Goal: Task Accomplishment & Management: Manage account settings

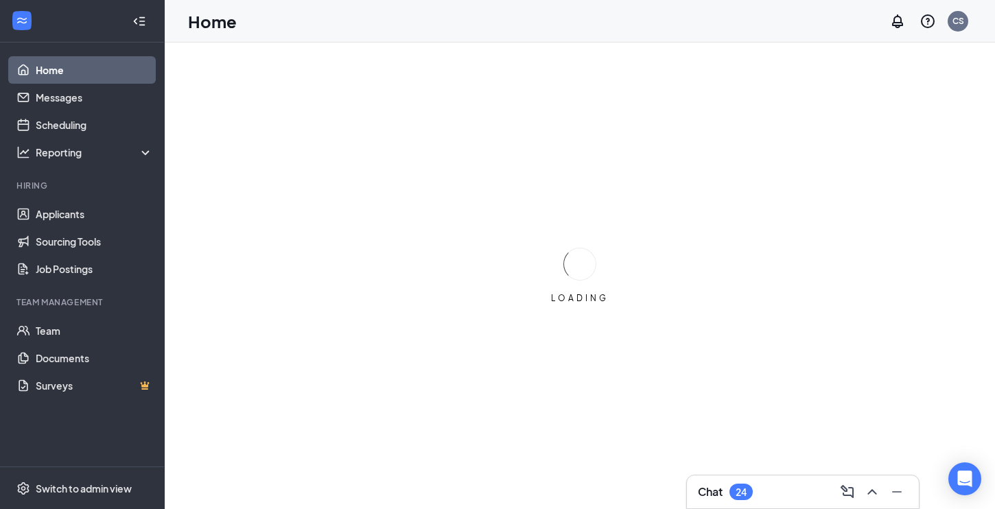
click at [762, 489] on div "Chat 24" at bounding box center [803, 492] width 210 height 22
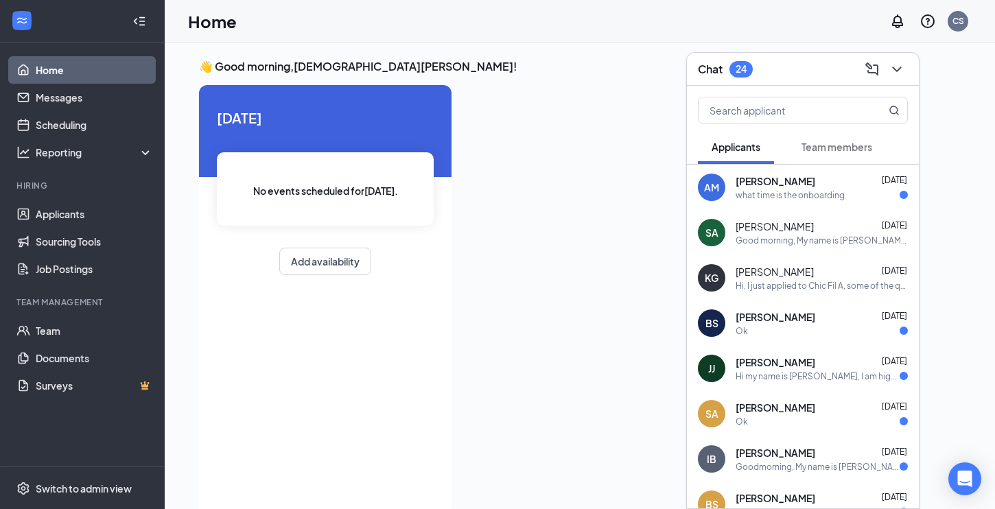
click at [838, 196] on div "what time is the onboarding" at bounding box center [789, 195] width 109 height 12
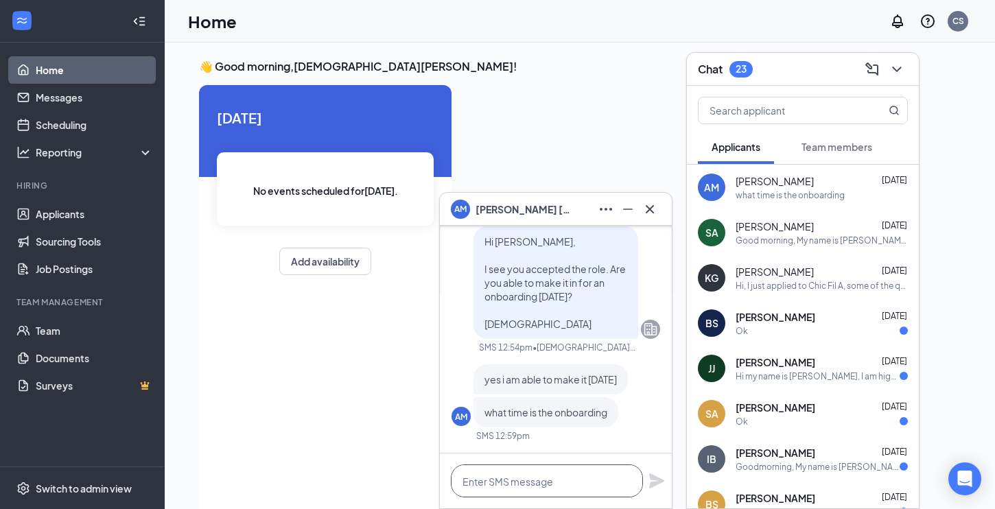
click at [555, 482] on textarea at bounding box center [547, 480] width 192 height 33
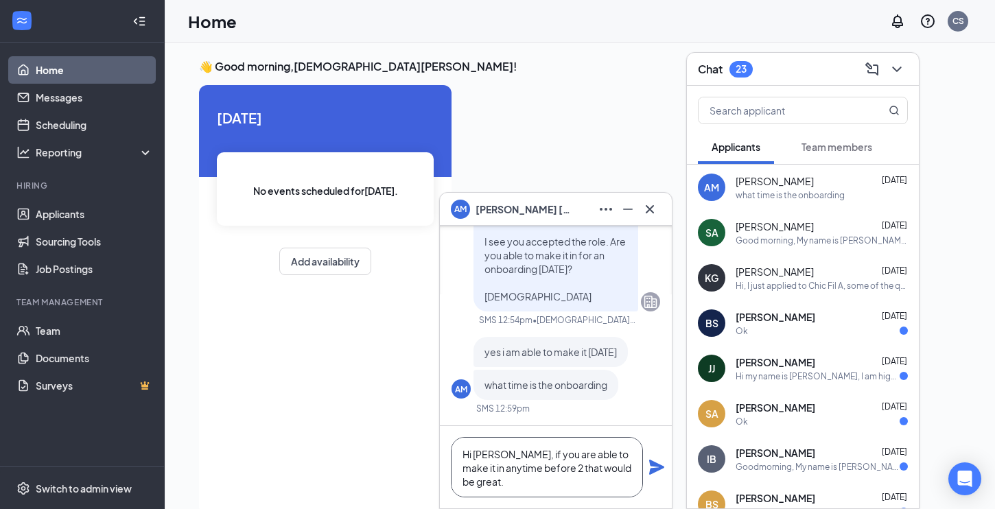
type textarea "Hi [PERSON_NAME], if you are able to make it in anytime before 2 that would be …"
click at [652, 469] on icon "Plane" at bounding box center [656, 467] width 15 height 15
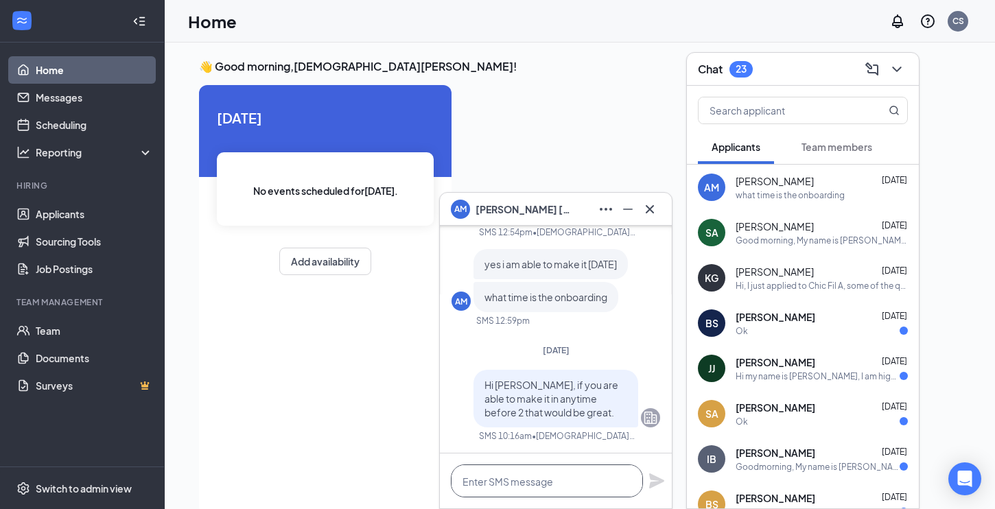
click at [551, 484] on textarea at bounding box center [547, 480] width 192 height 33
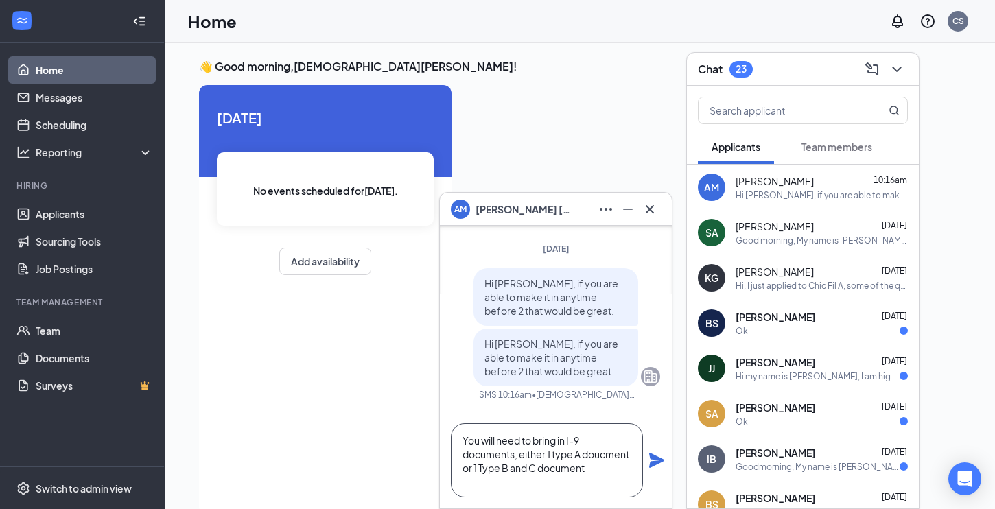
type textarea "You will need to bring in I-9 documents, either 1 type A doucment or 1 Type B a…"
click at [661, 462] on icon "Plane" at bounding box center [656, 460] width 16 height 16
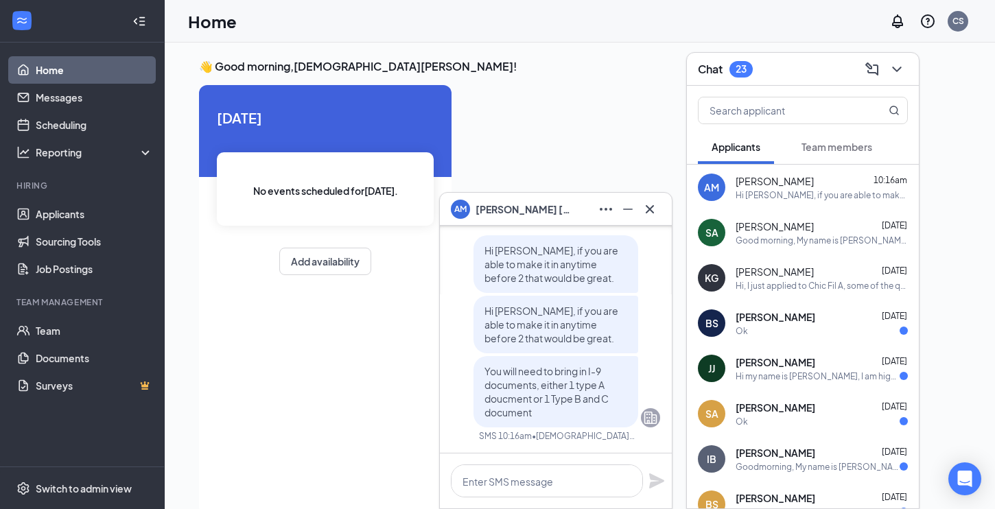
click at [561, 208] on div "AM [PERSON_NAME]" at bounding box center [556, 209] width 210 height 22
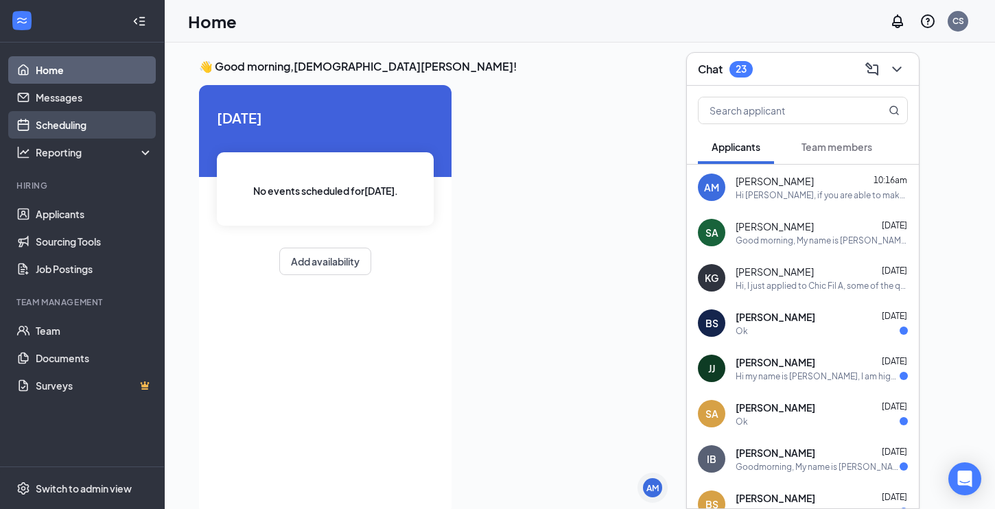
click at [64, 133] on link "Scheduling" at bounding box center [94, 124] width 117 height 27
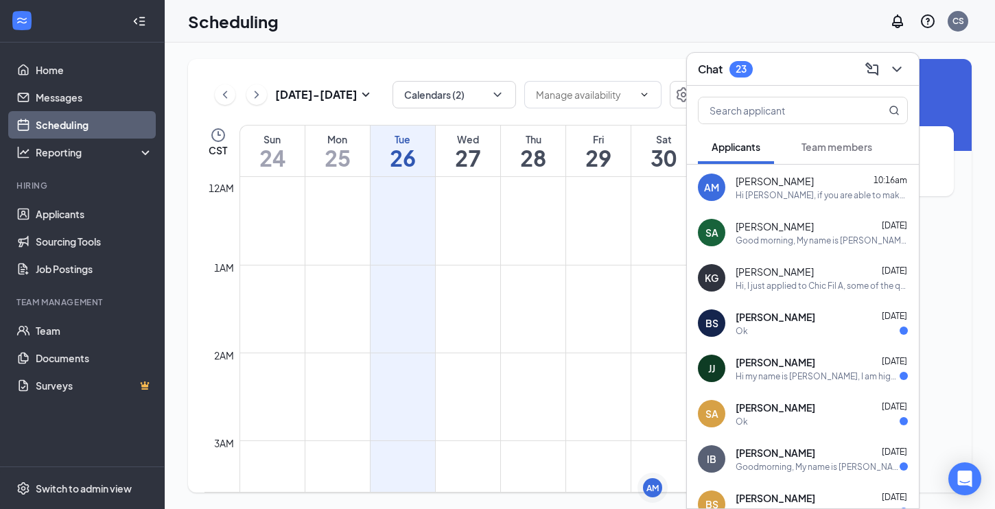
scroll to position [674, 0]
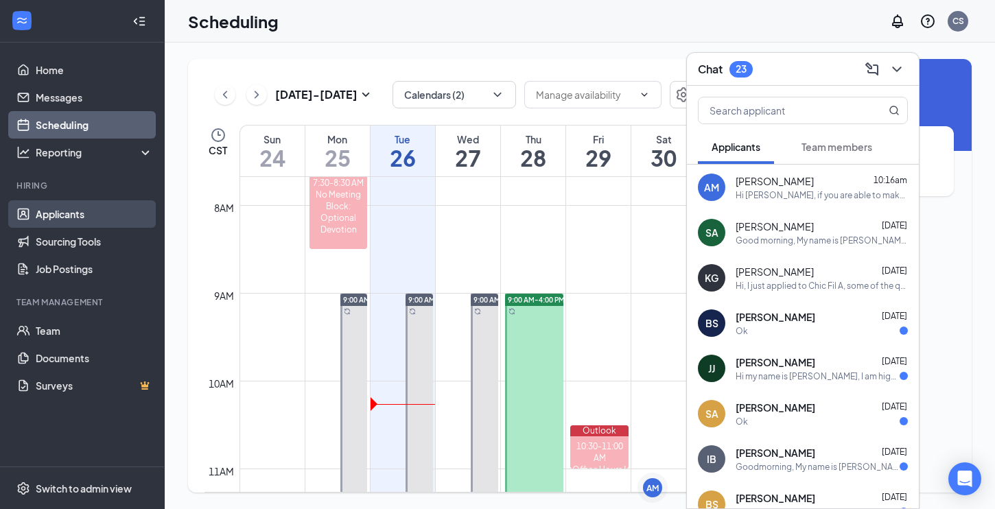
click at [53, 214] on link "Applicants" at bounding box center [94, 213] width 117 height 27
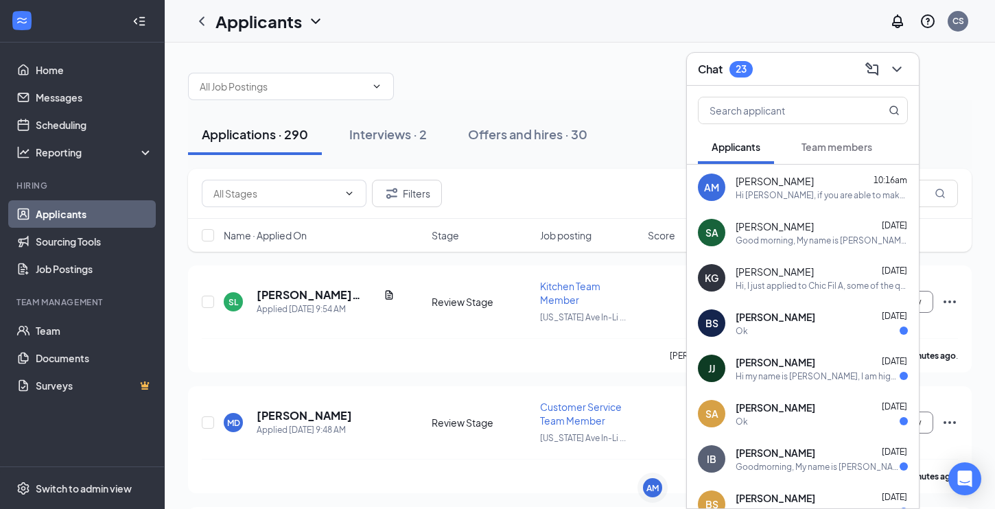
click at [808, 67] on div "Chat 23" at bounding box center [803, 68] width 210 height 21
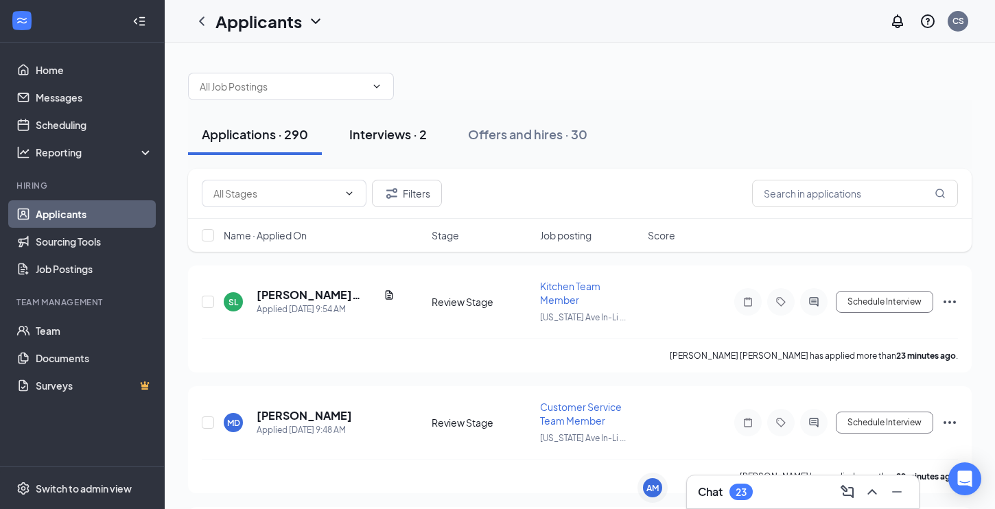
click at [373, 142] on div "Interviews · 2" at bounding box center [388, 134] width 78 height 17
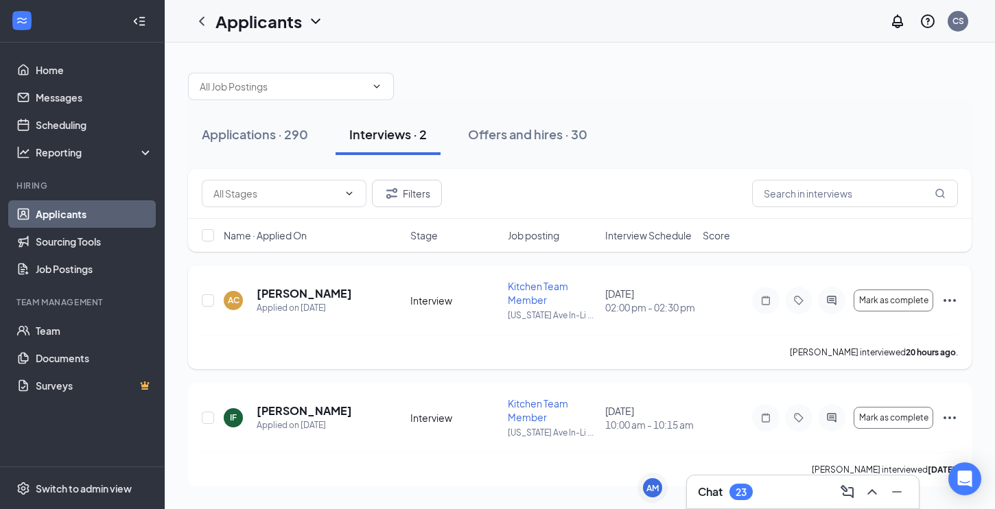
click at [947, 301] on icon "Ellipses" at bounding box center [949, 300] width 16 height 16
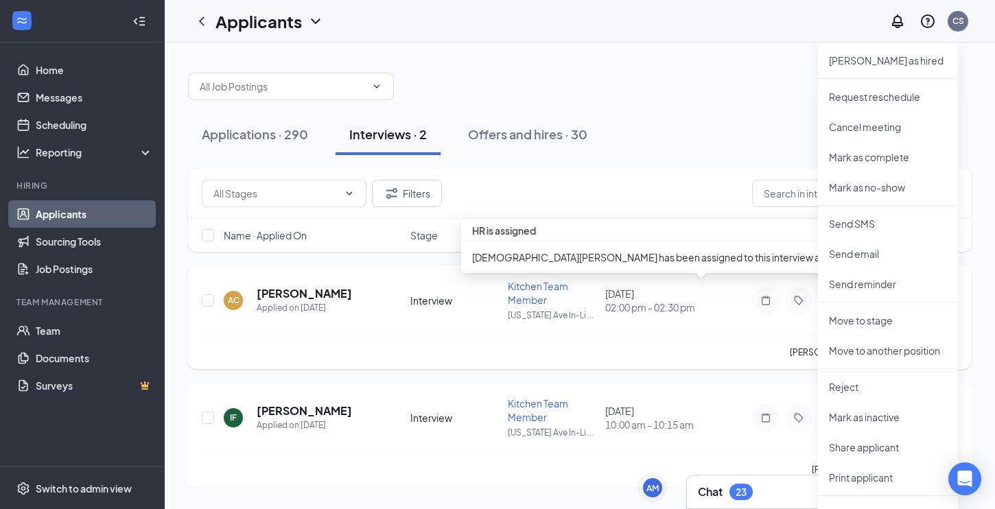
click at [589, 303] on div "Kitchen Team Member" at bounding box center [552, 292] width 89 height 27
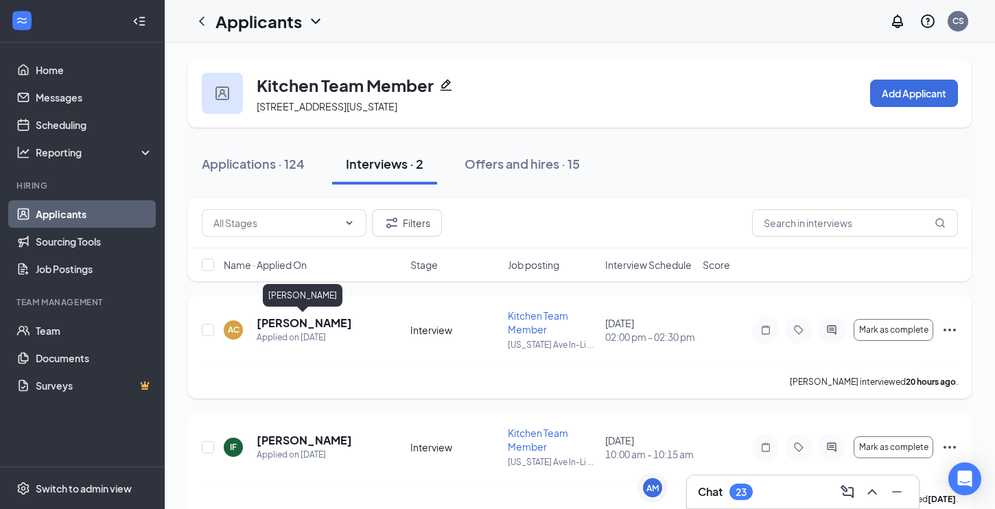
click at [310, 322] on h5 "[PERSON_NAME]" at bounding box center [304, 323] width 95 height 15
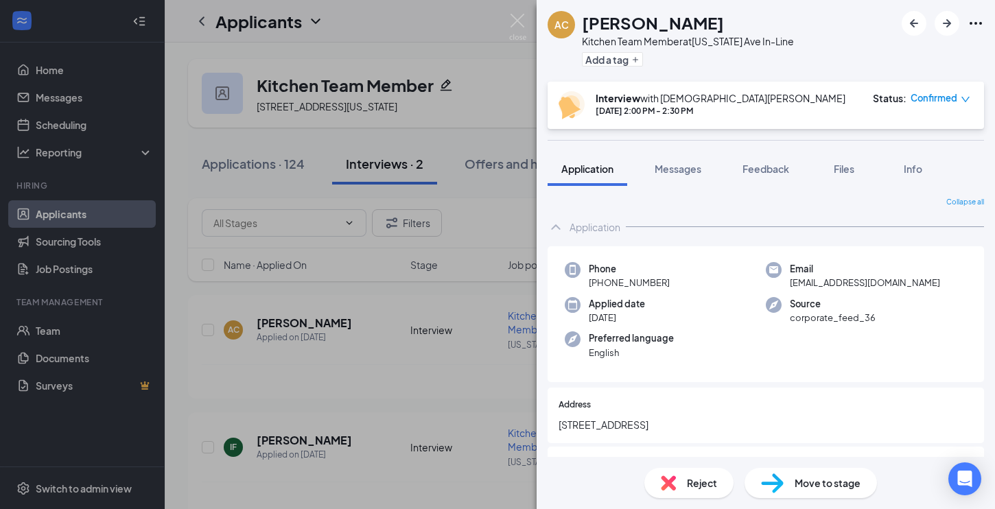
click at [779, 472] on div "Move to stage" at bounding box center [810, 483] width 132 height 30
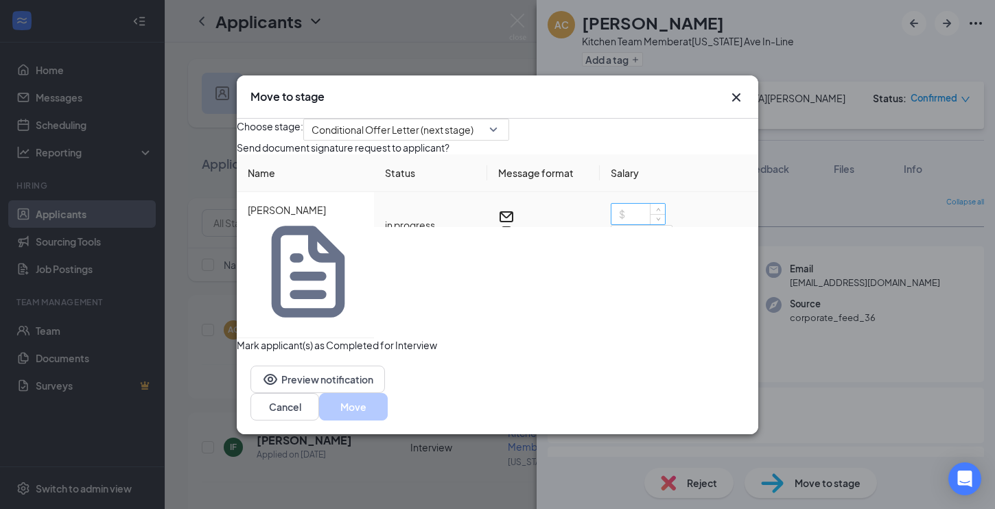
click at [611, 225] on div at bounding box center [638, 214] width 55 height 22
click at [615, 224] on input at bounding box center [638, 214] width 54 height 21
type input "16.75"
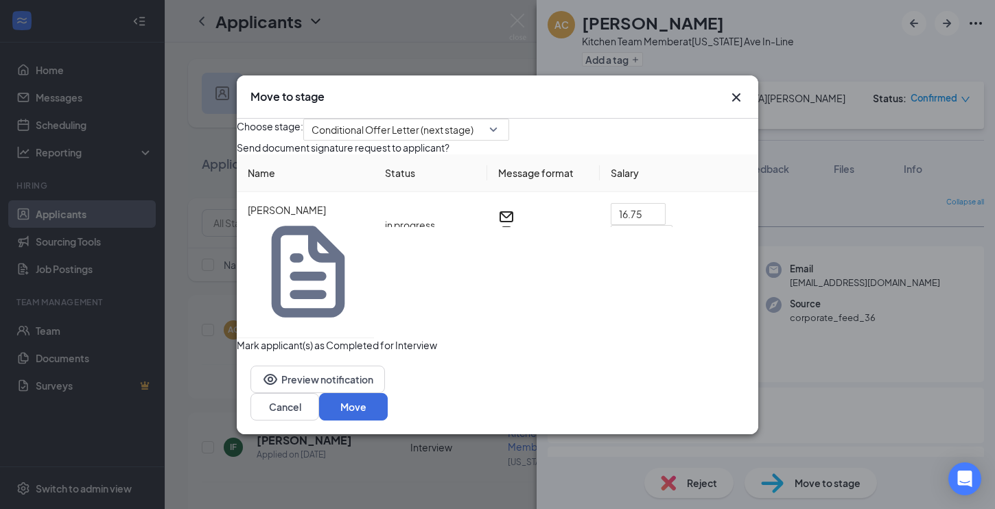
click at [281, 370] on div "Preview notification Cancel Move" at bounding box center [497, 393] width 521 height 82
click at [279, 387] on button "Preview notification" at bounding box center [317, 379] width 134 height 27
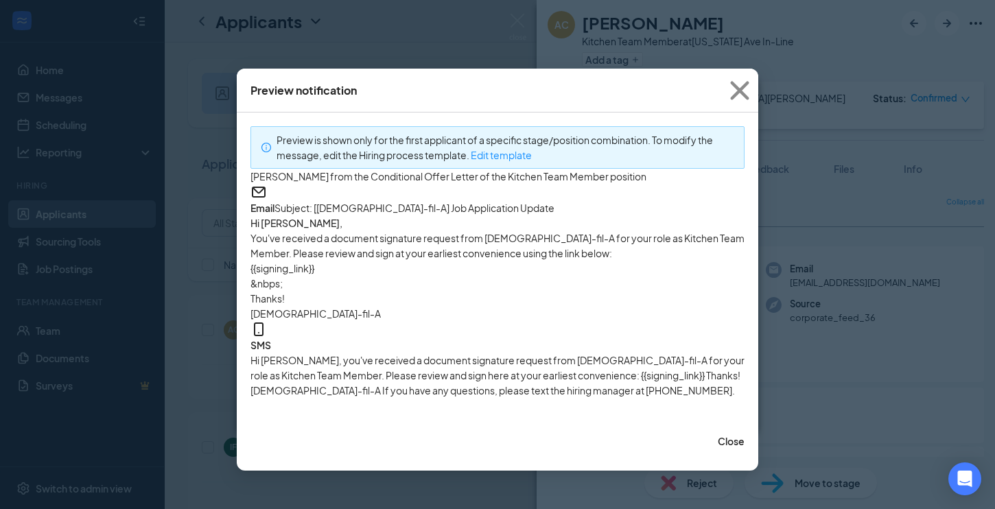
scroll to position [3, 0]
click at [742, 81] on span "Close" at bounding box center [739, 90] width 37 height 37
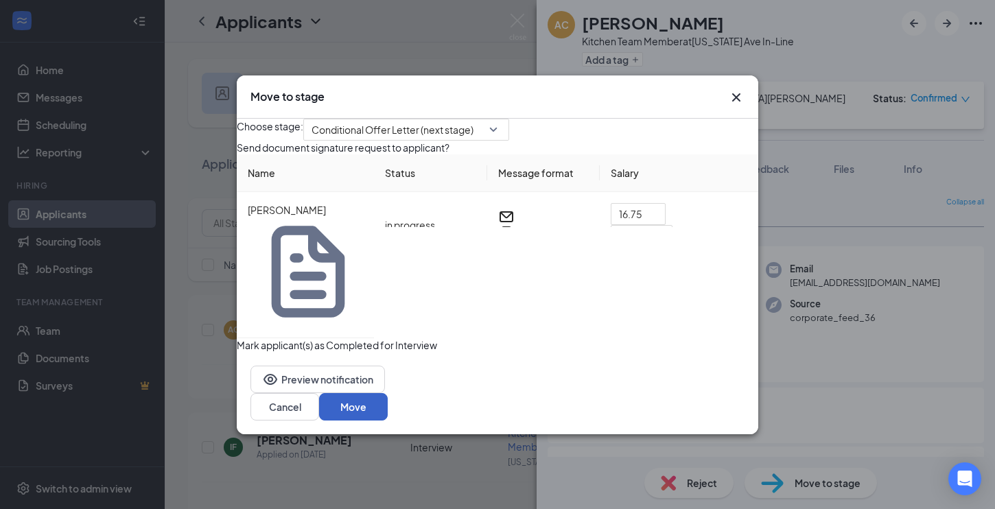
click at [388, 393] on button "Move" at bounding box center [353, 406] width 69 height 27
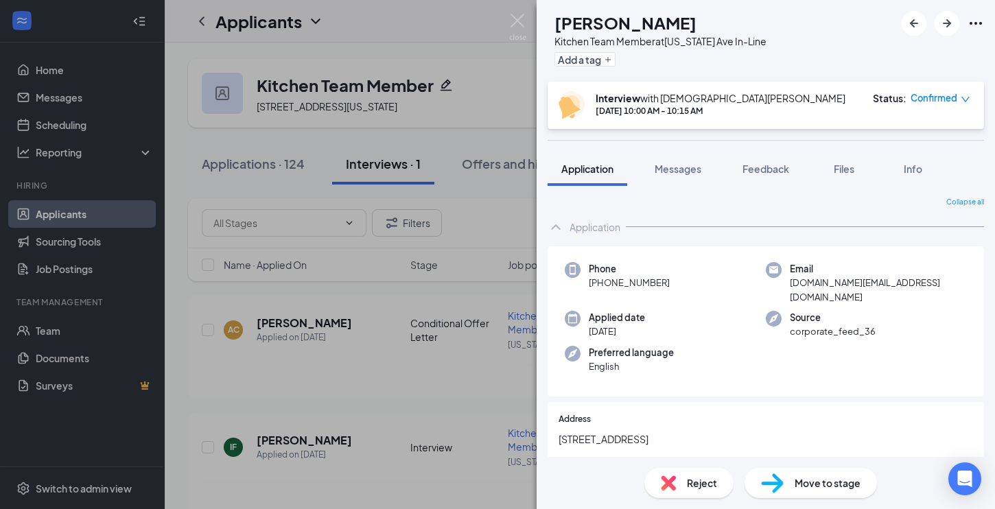
click at [434, 242] on div "IF [PERSON_NAME] Kitchen Team Member at [US_STATE][GEOGRAPHIC_DATA] In-Line Add…" at bounding box center [497, 254] width 995 height 509
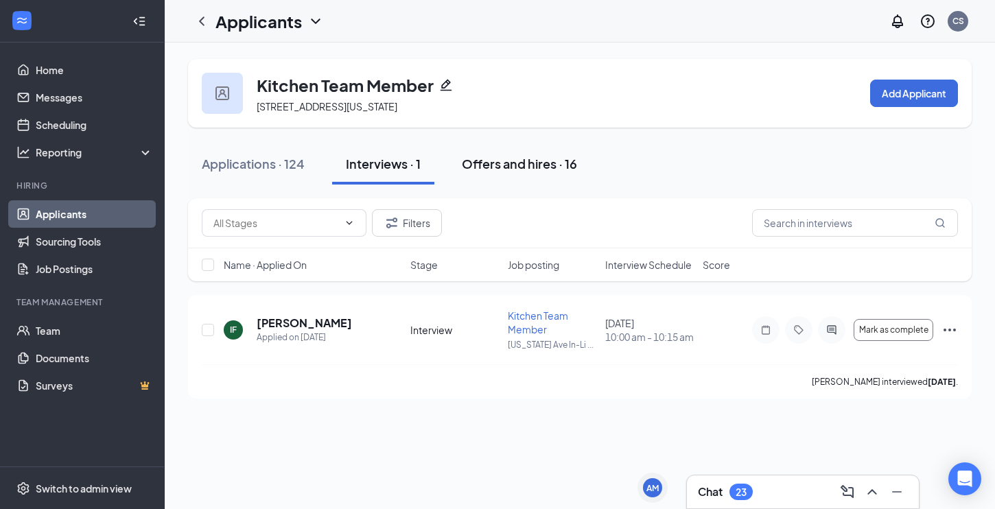
click at [493, 157] on div "Offers and hires · 16" at bounding box center [519, 163] width 115 height 17
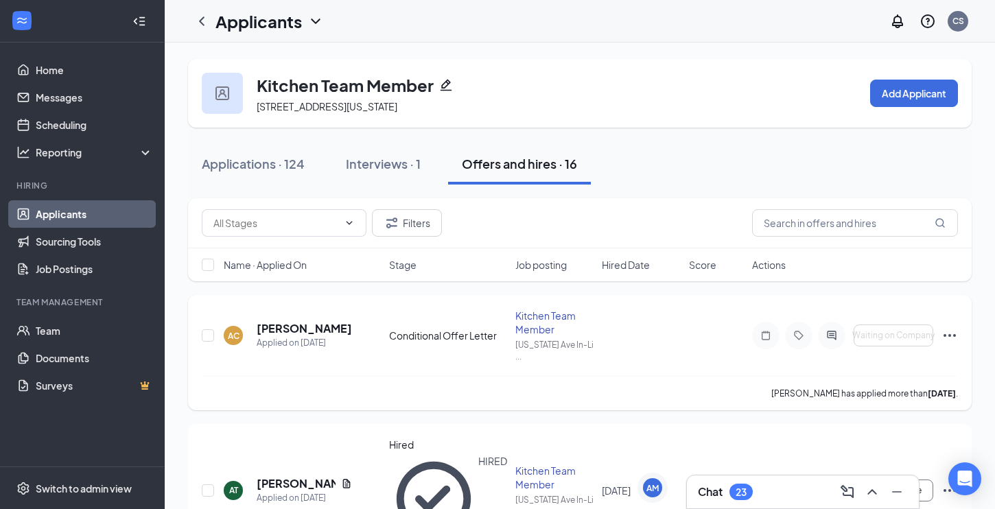
click at [542, 322] on div "Kitchen Team Member" at bounding box center [554, 322] width 79 height 27
click at [725, 494] on div "Chat 23" at bounding box center [725, 492] width 55 height 16
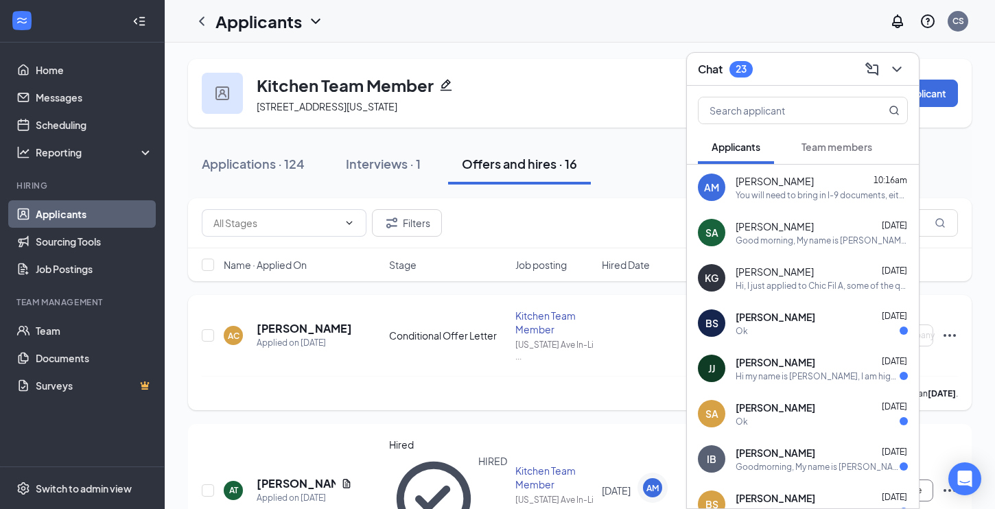
click at [521, 376] on div "[PERSON_NAME] has applied more than [DATE] ." at bounding box center [580, 393] width 756 height 34
click at [427, 376] on div "[PERSON_NAME] has applied more than [DATE] ." at bounding box center [580, 393] width 756 height 34
click at [781, 71] on div "Chat 23" at bounding box center [803, 68] width 210 height 21
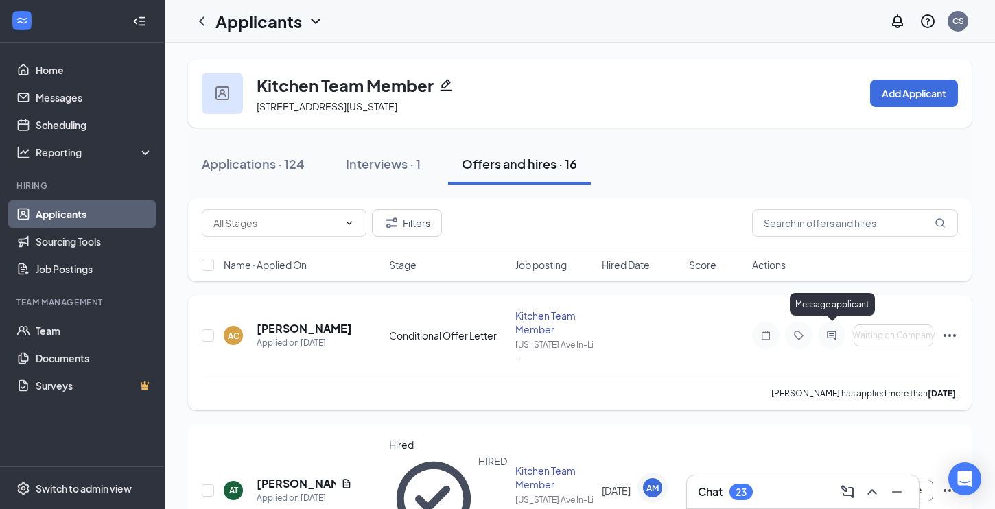
click at [829, 332] on icon "ActiveChat" at bounding box center [831, 335] width 9 height 9
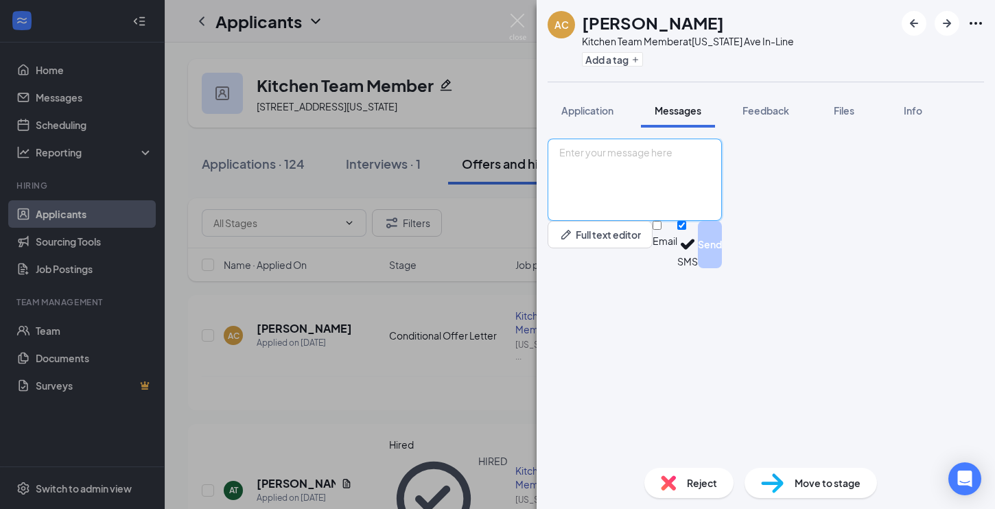
click at [722, 221] on textarea at bounding box center [635, 180] width 174 height 82
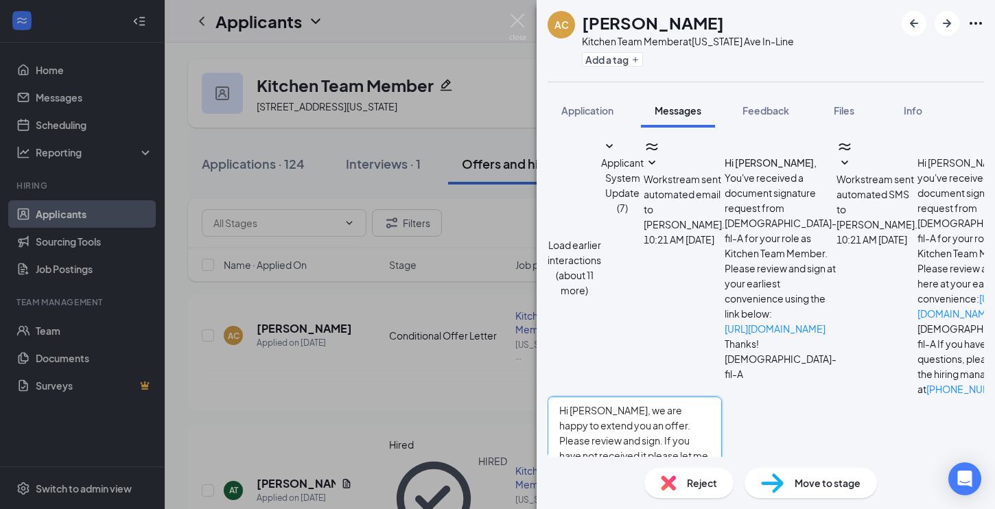
type textarea "Hi [PERSON_NAME], we are happy to extend you an offer. Please review and sign. …"
click at [722, 479] on button "Send" at bounding box center [710, 502] width 24 height 47
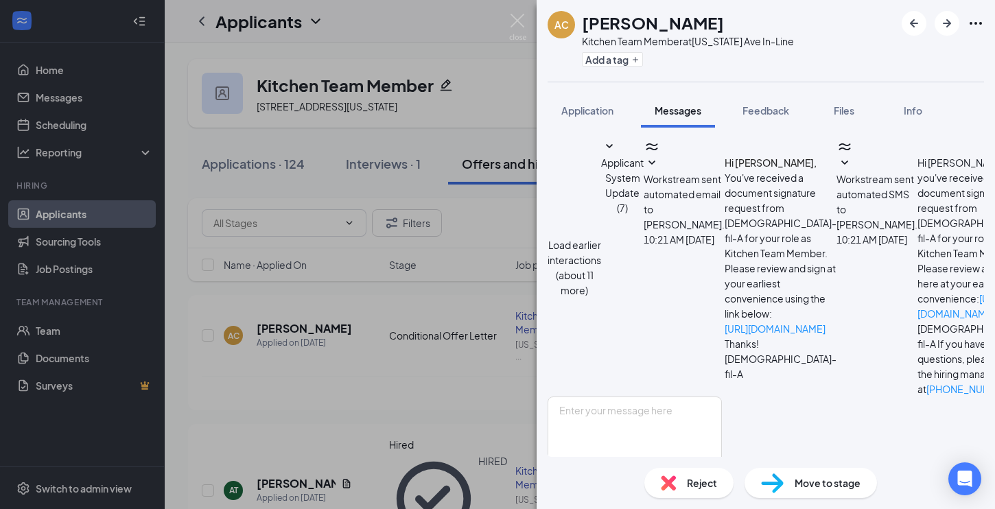
scroll to position [193, 0]
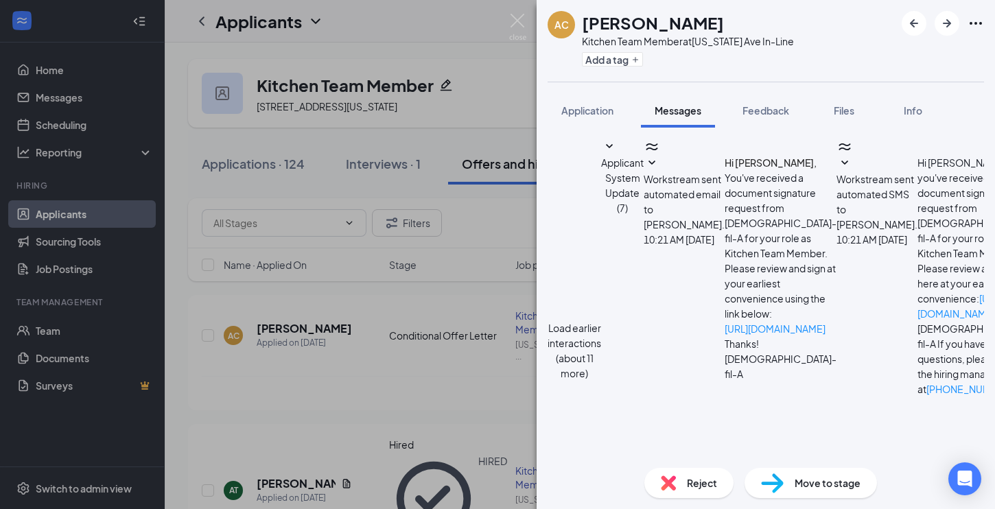
click at [594, 106] on span "Application" at bounding box center [587, 110] width 52 height 12
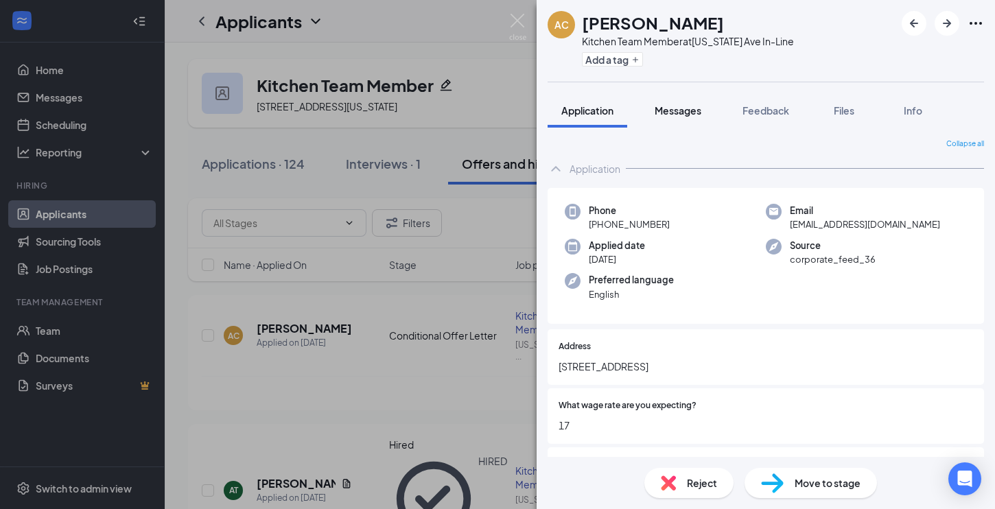
click at [674, 115] on span "Messages" at bounding box center [678, 110] width 47 height 12
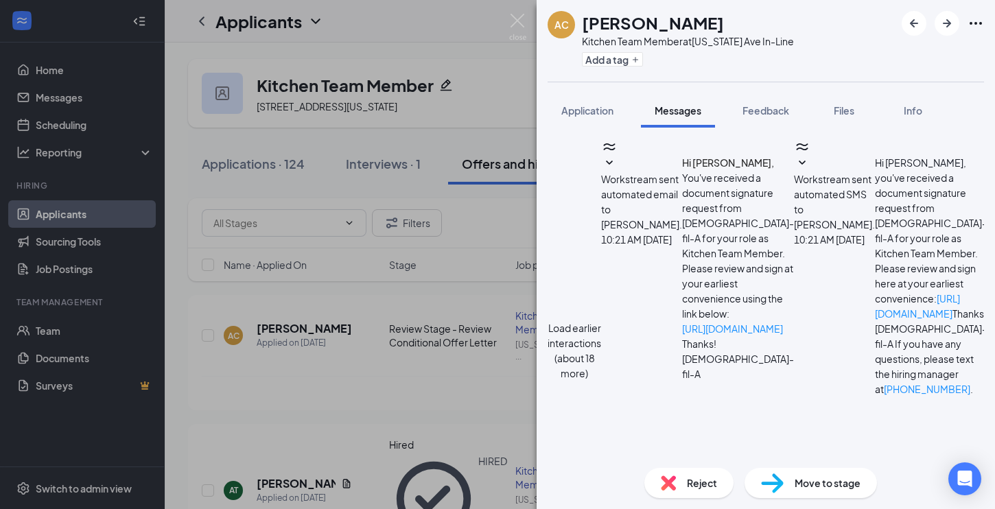
scroll to position [426, 0]
click at [601, 320] on button "Load earlier interactions (about 18 more)" at bounding box center [575, 350] width 54 height 60
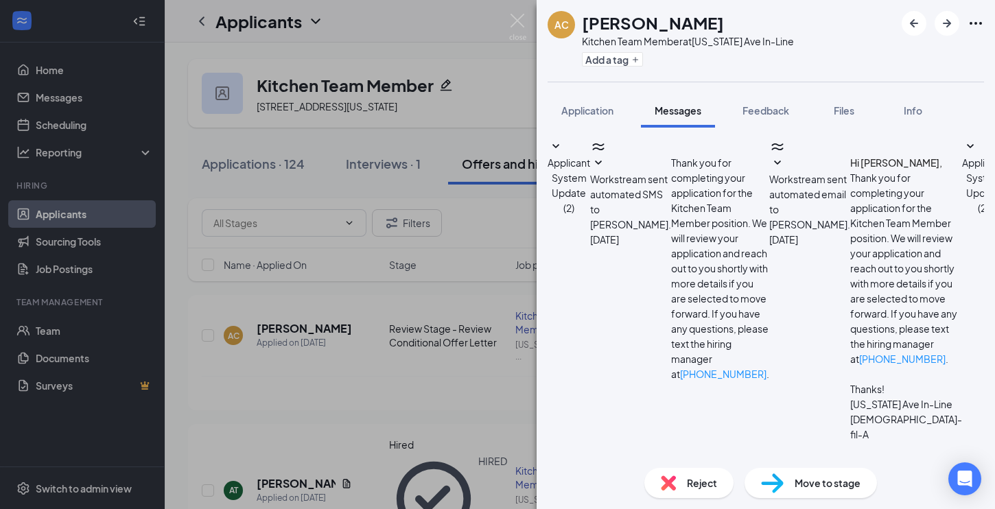
scroll to position [1002, 0]
type textarea "Hi [PERSON_NAME], please provide your shoe size, pants waist(00-30) and length,…"
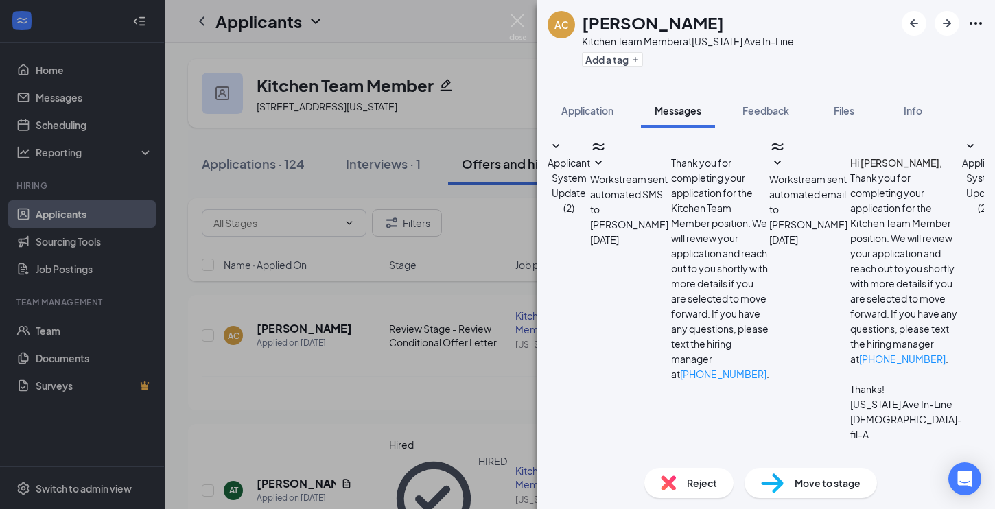
scroll to position [1120, 0]
click at [517, 22] on img at bounding box center [517, 27] width 17 height 27
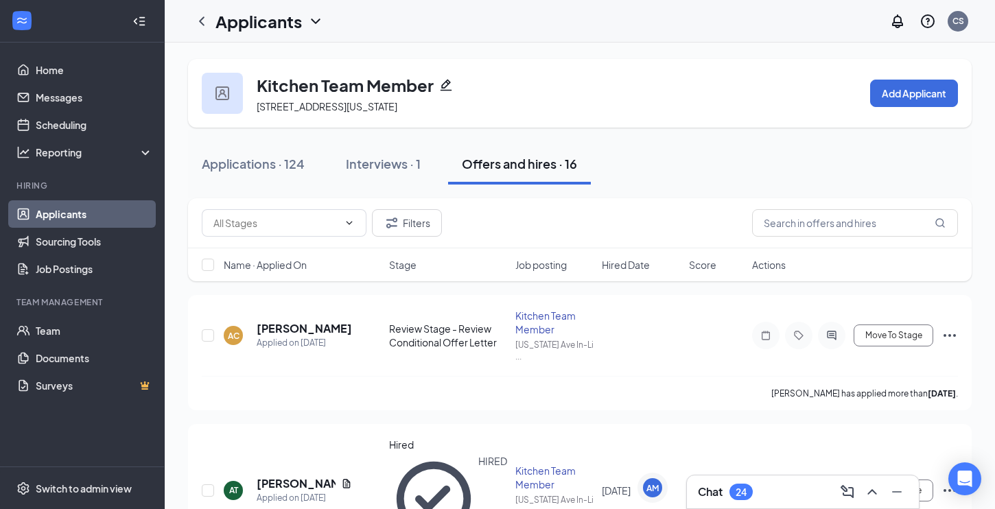
click at [783, 489] on div "Chat 24" at bounding box center [803, 492] width 210 height 22
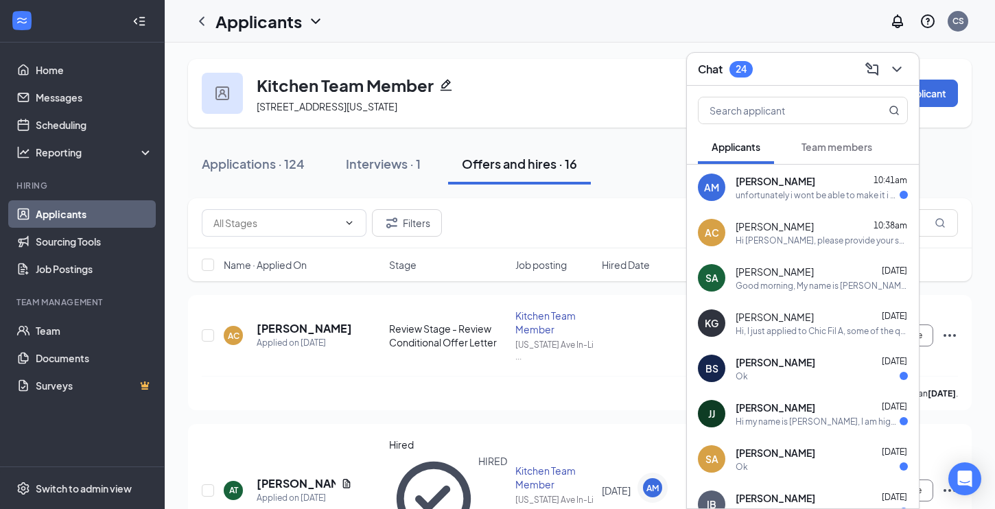
click at [807, 193] on div "unfortunately i wont be able to make it i have school i dont get out until 315 …" at bounding box center [817, 195] width 164 height 12
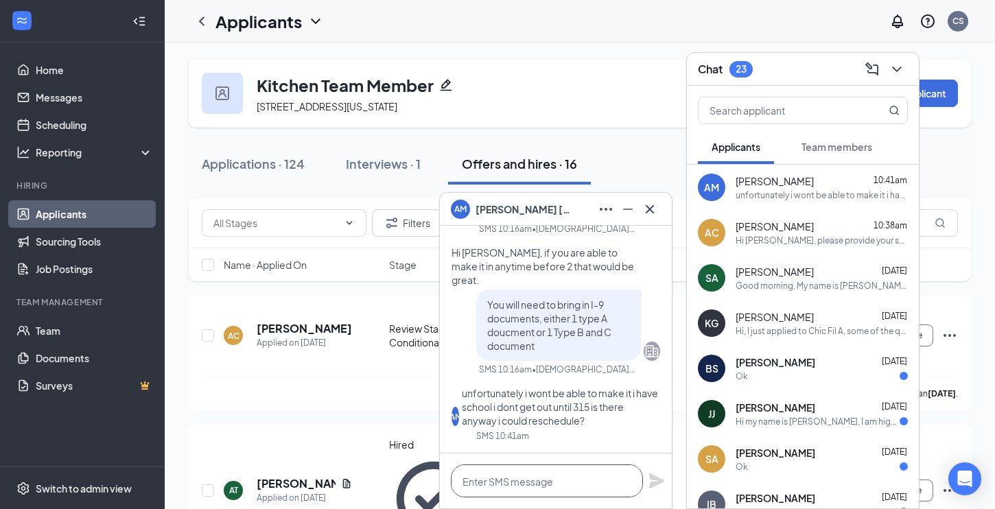
click at [504, 491] on textarea at bounding box center [547, 480] width 192 height 33
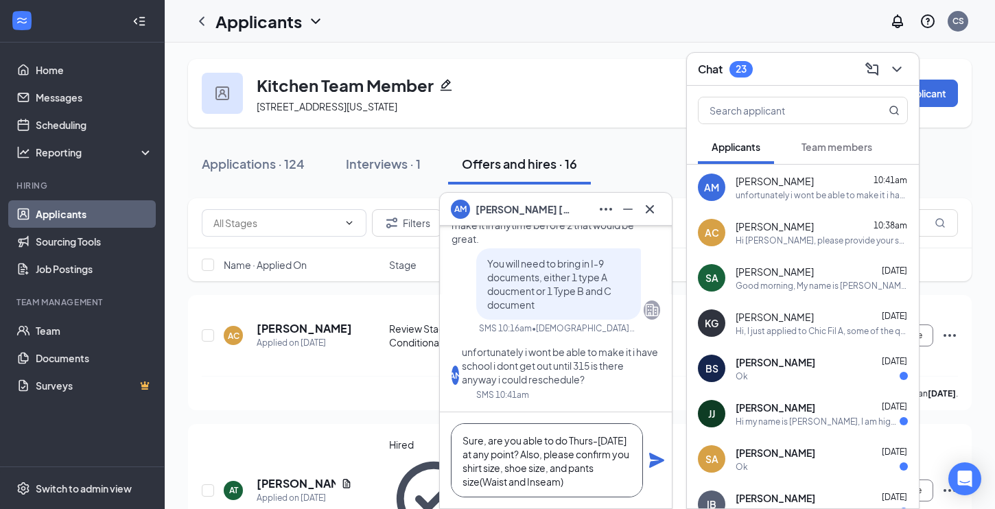
type textarea "Sure, are you able to do Thurs-[DATE] at any point? Also, please confirm you sh…"
click at [655, 456] on icon "Plane" at bounding box center [656, 460] width 15 height 15
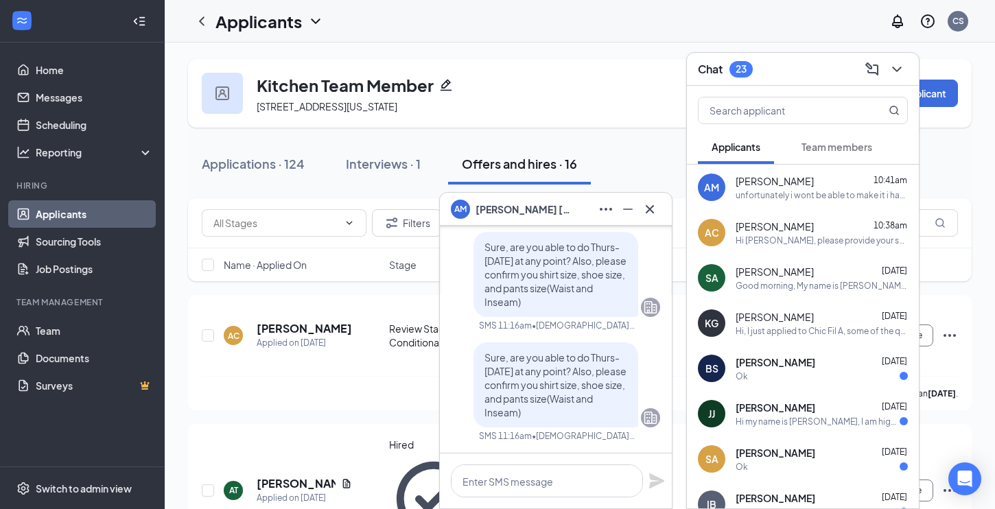
click at [539, 212] on div "AM [PERSON_NAME]" at bounding box center [556, 209] width 210 height 22
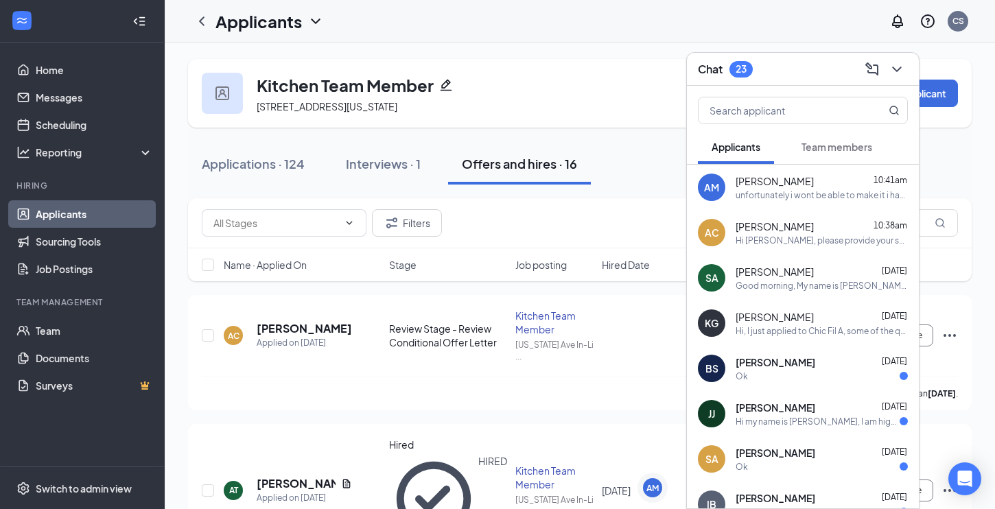
click at [825, 69] on div "Chat 23" at bounding box center [803, 68] width 210 height 21
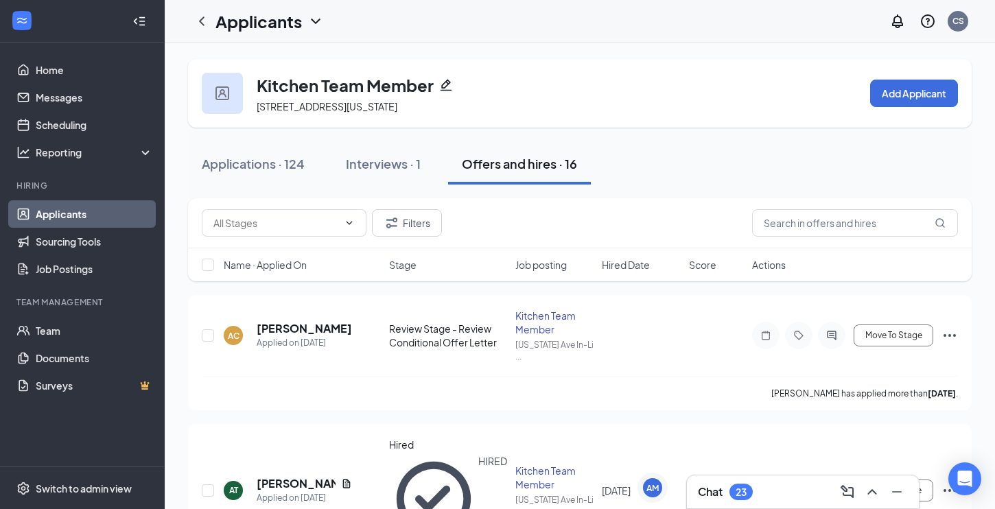
click at [705, 487] on h3 "Chat" at bounding box center [710, 491] width 25 height 15
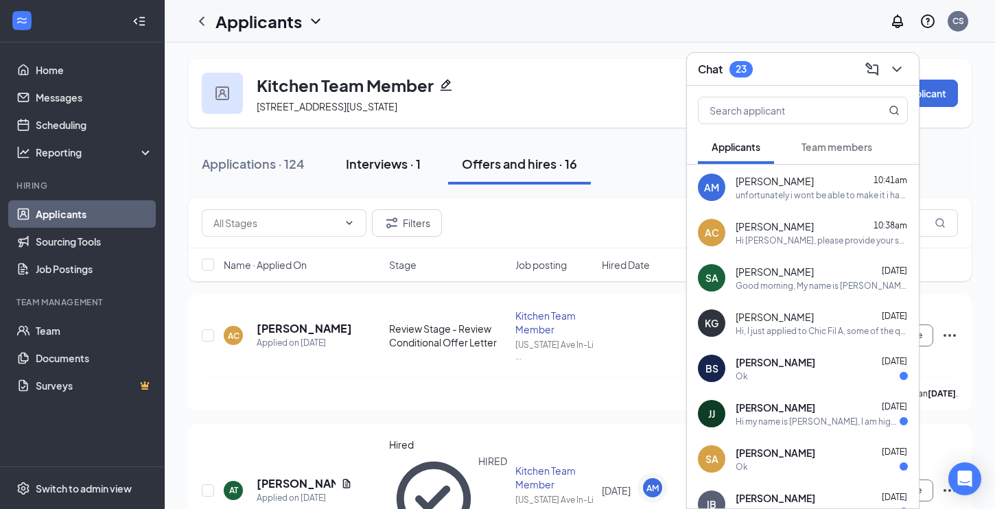
click at [387, 169] on div "Interviews · 1" at bounding box center [383, 163] width 75 height 17
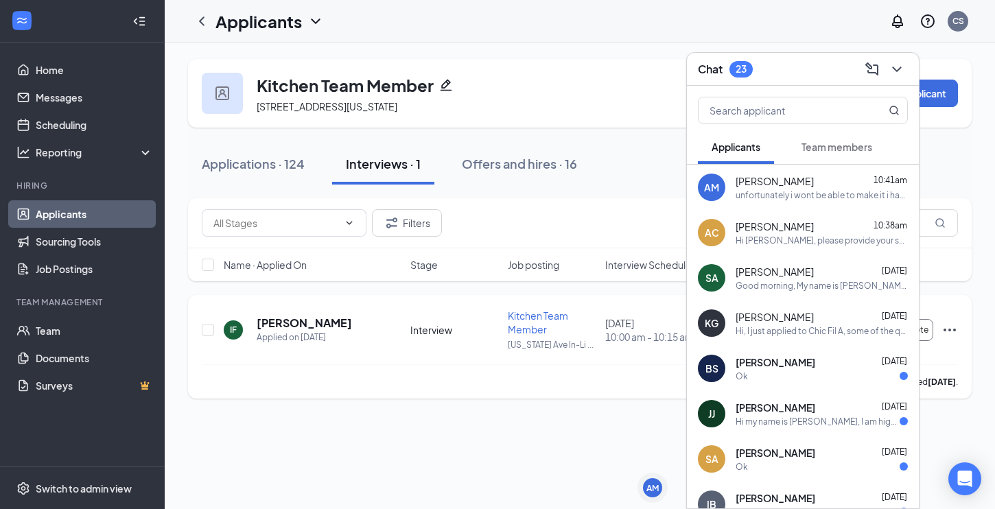
click at [460, 318] on div "IF [PERSON_NAME] Applied on [DATE] Interview Kitchen Team Member [US_STATE] Ave…" at bounding box center [580, 337] width 756 height 56
click at [808, 75] on div "Chat 23" at bounding box center [803, 68] width 210 height 21
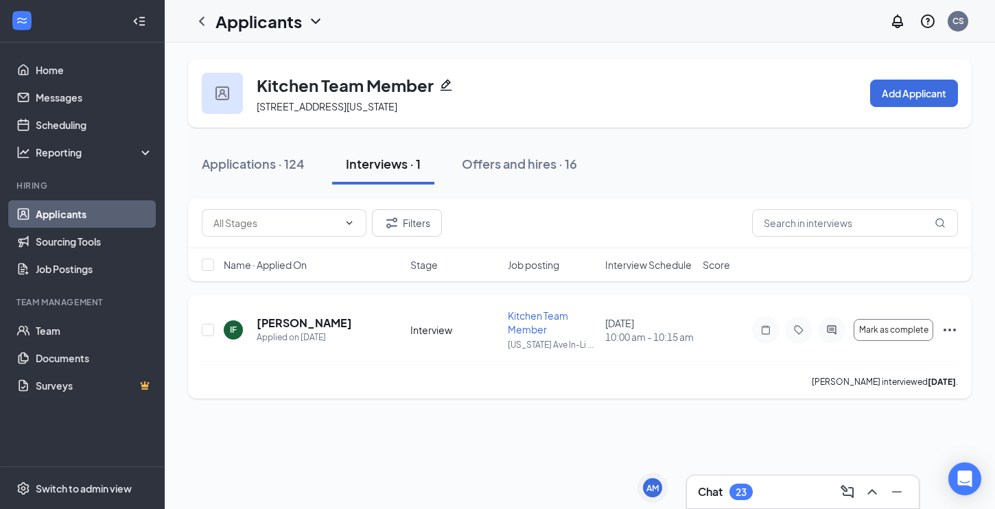
click at [834, 323] on div at bounding box center [831, 329] width 27 height 27
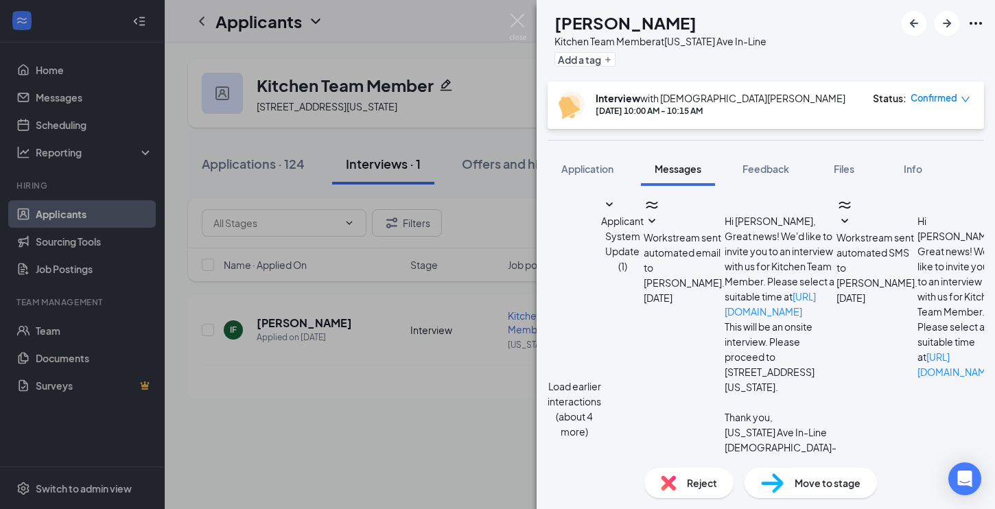
scroll to position [530, 0]
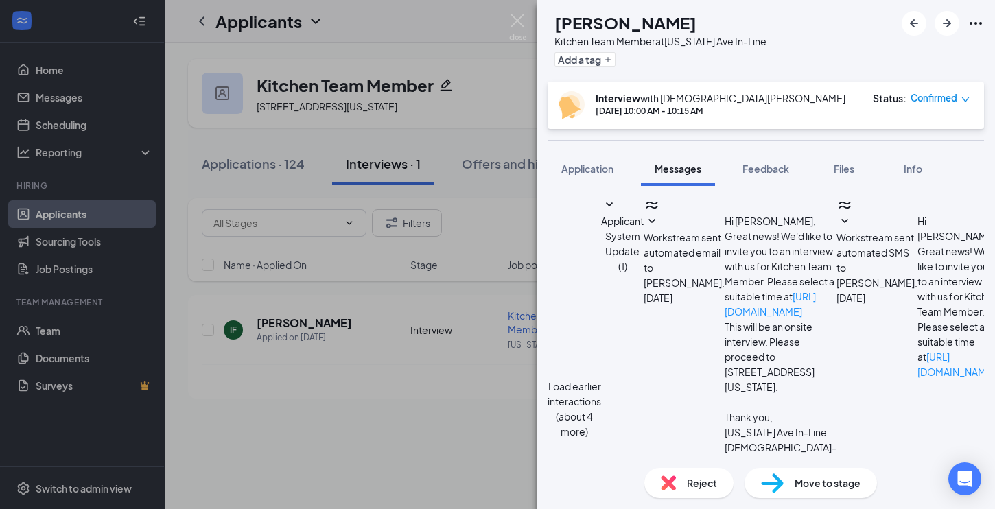
type textarea "Hi [PERSON_NAME], do you have I-9 specific documents and a physical social secu…"
drag, startPoint x: 913, startPoint y: 432, endPoint x: 922, endPoint y: 382, distance: 50.9
click at [703, 480] on span "Reject" at bounding box center [702, 482] width 30 height 15
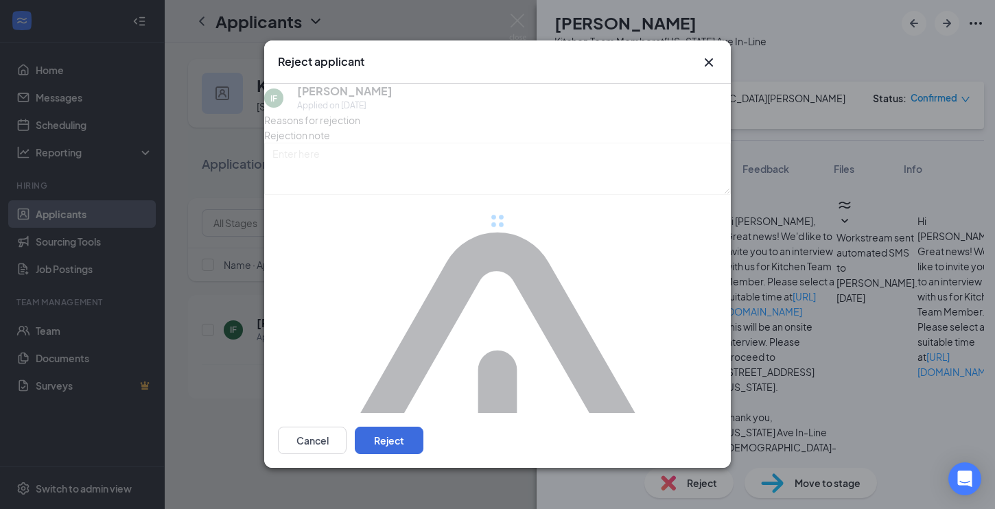
click at [705, 468] on div "Reject applicant IF [PERSON_NAME] Applied on [DATE] Reasons for rejection Rejec…" at bounding box center [497, 254] width 995 height 509
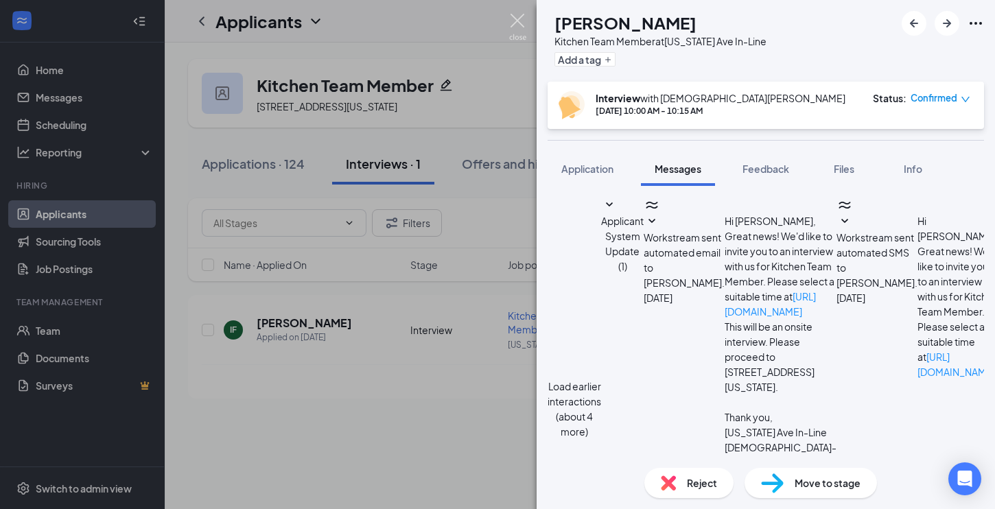
click at [513, 32] on img at bounding box center [517, 27] width 17 height 27
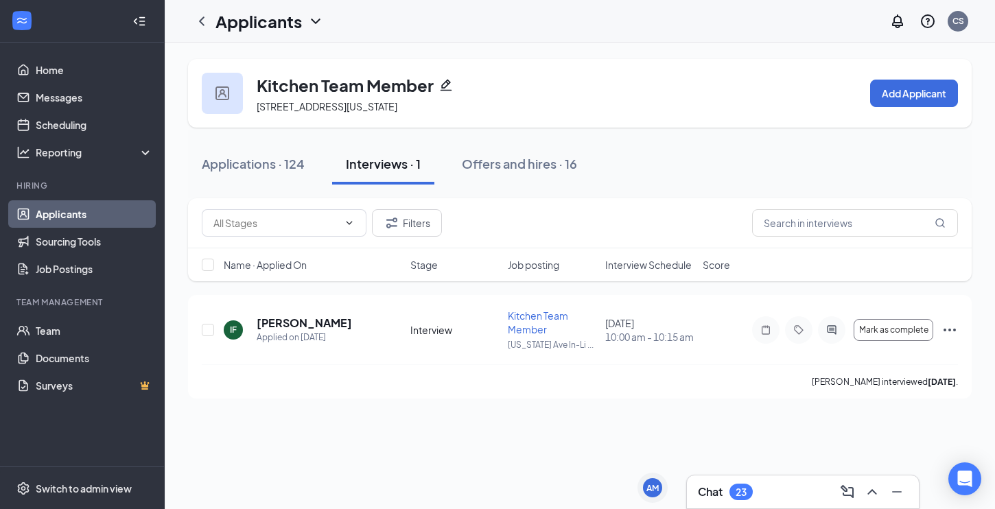
click at [755, 491] on div "Chat 23" at bounding box center [803, 492] width 210 height 22
